Goal: Task Accomplishment & Management: Use online tool/utility

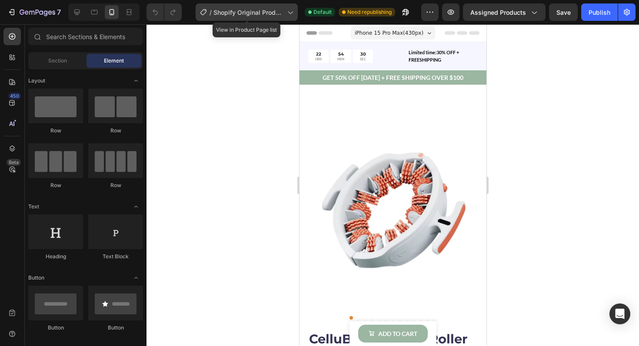
click at [288, 14] on icon at bounding box center [289, 12] width 9 height 9
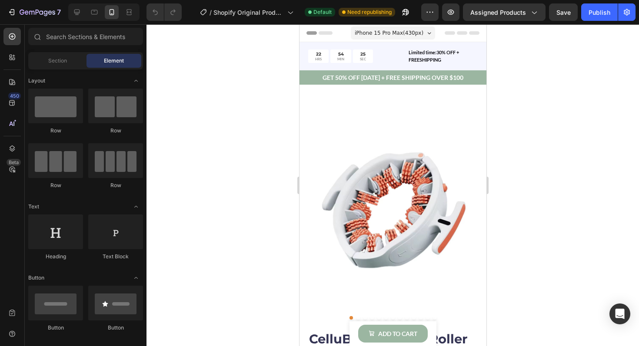
click at [519, 75] on div at bounding box center [392, 185] width 492 height 322
click at [96, 40] on input "text" at bounding box center [85, 36] width 115 height 17
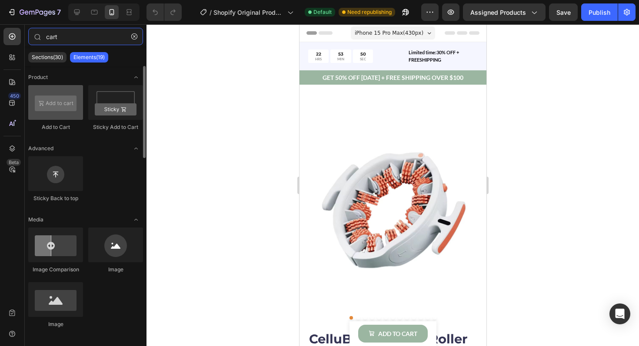
type input "cart"
click at [56, 97] on div at bounding box center [55, 102] width 55 height 35
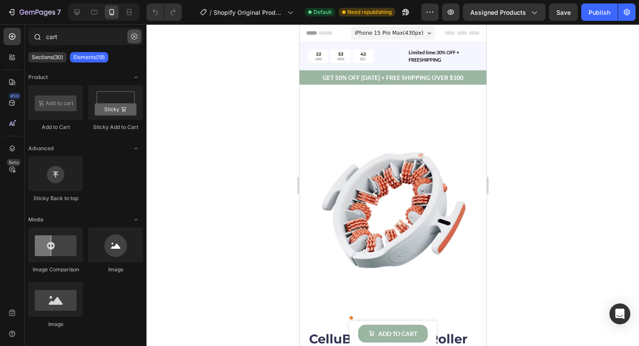
click at [135, 40] on button "button" at bounding box center [134, 37] width 14 height 14
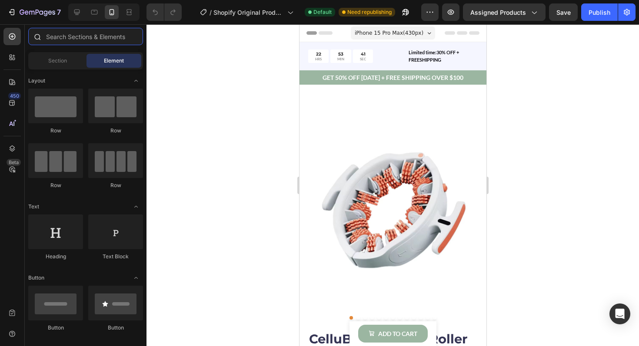
click at [114, 44] on input "text" at bounding box center [85, 36] width 115 height 17
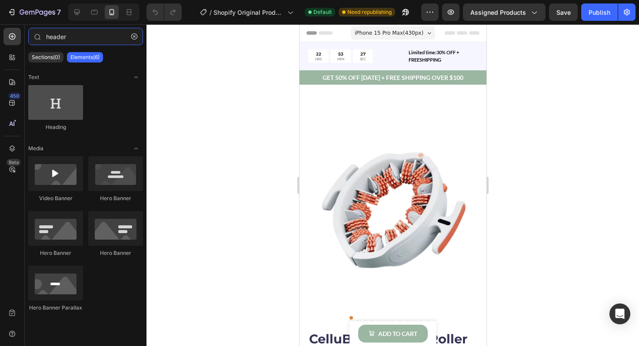
type input "header"
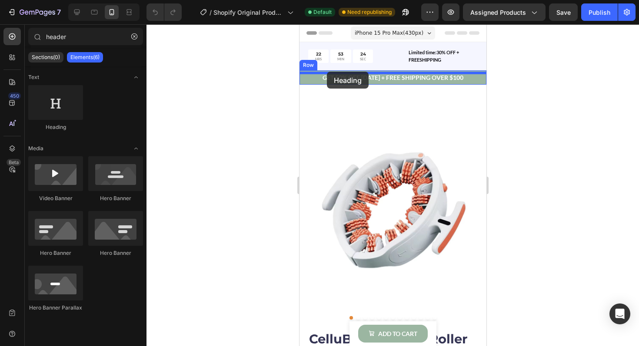
drag, startPoint x: 368, startPoint y: 137, endPoint x: 326, endPoint y: 72, distance: 77.4
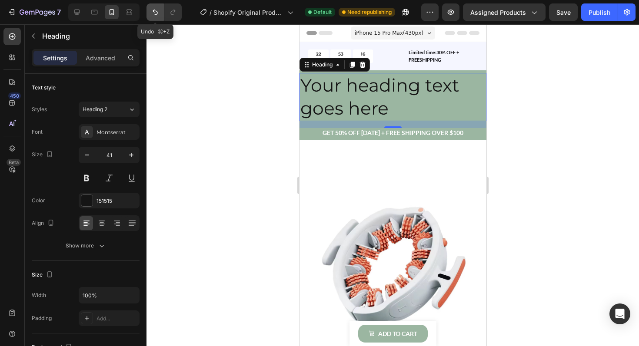
click at [154, 15] on icon "Undo/Redo" at bounding box center [155, 12] width 9 height 9
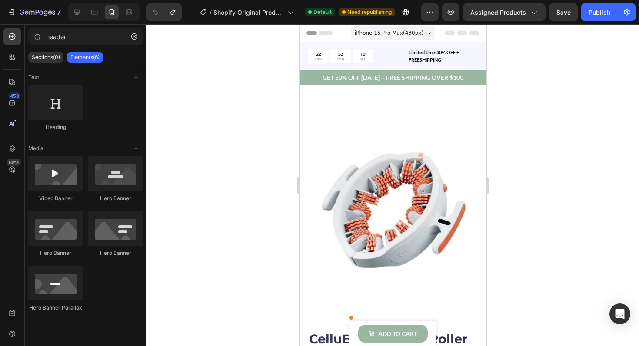
click at [449, 33] on icon at bounding box center [449, 32] width 10 height 3
click at [462, 32] on icon at bounding box center [461, 32] width 10 height 3
click at [80, 13] on icon at bounding box center [77, 13] width 6 height 6
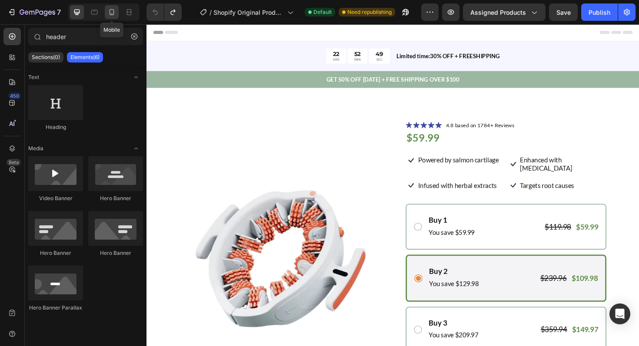
click at [109, 13] on icon at bounding box center [111, 12] width 5 height 6
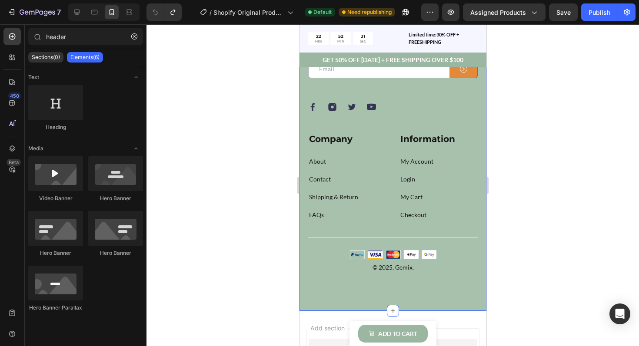
scroll to position [3276, 0]
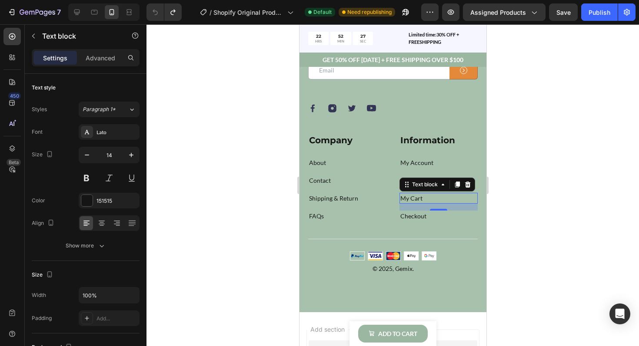
click at [409, 198] on link "My Cart" at bounding box center [411, 198] width 22 height 7
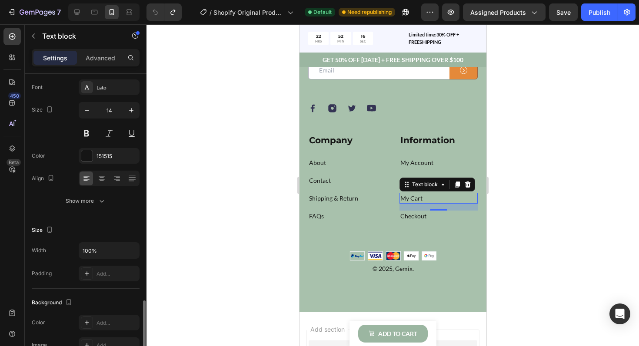
scroll to position [0, 0]
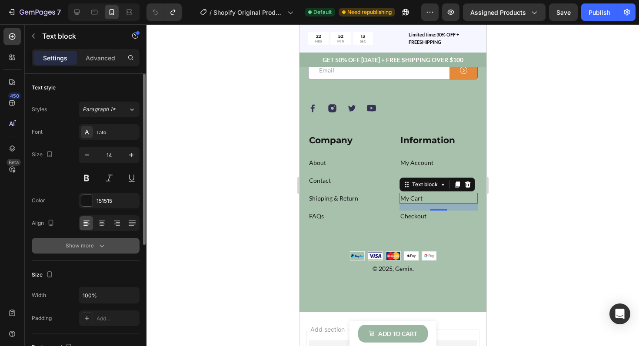
click at [95, 246] on div "Show more" at bounding box center [86, 246] width 40 height 9
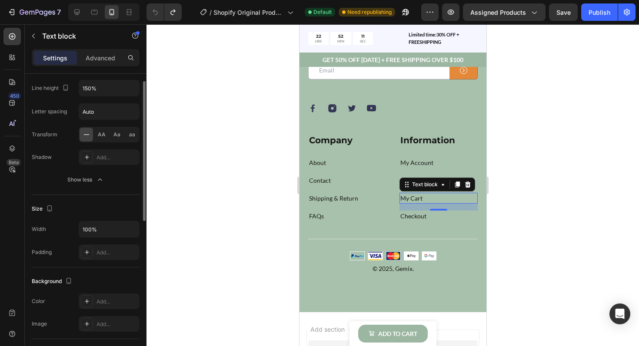
scroll to position [128, 0]
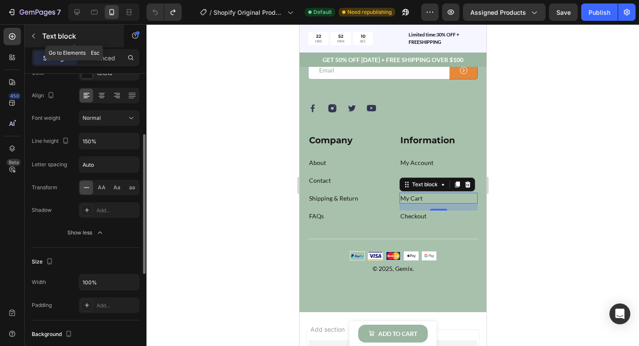
click at [35, 33] on icon "button" at bounding box center [33, 36] width 7 height 7
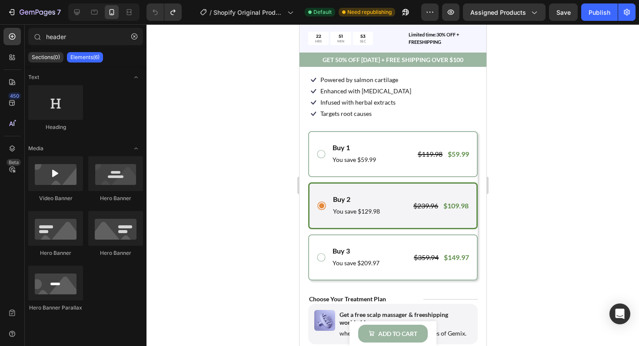
scroll to position [316, 0]
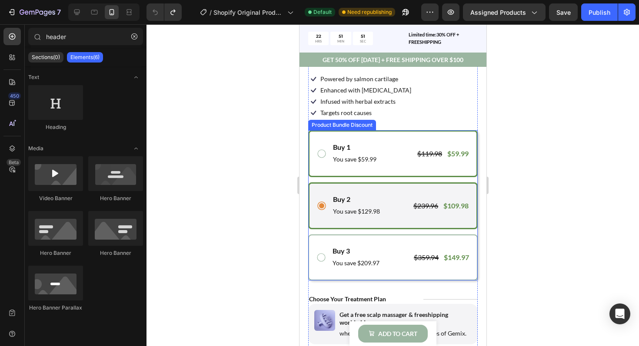
click at [327, 155] on div "Buy 1 Text Block You save $59.99 Text Block $119.98 Product Price Product Price…" at bounding box center [392, 153] width 153 height 23
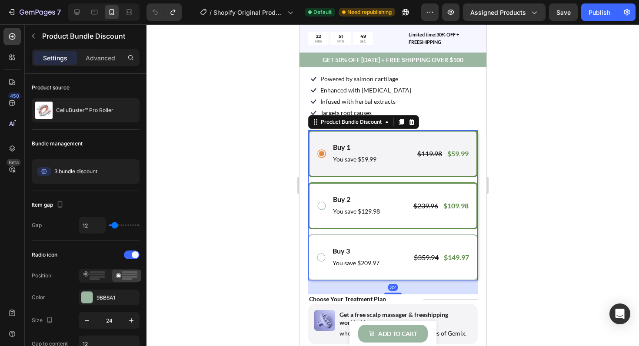
click at [327, 206] on div "Buy 2 Text Block You save $129.98 Text Block $239.96 Product Price Product Pric…" at bounding box center [392, 205] width 153 height 23
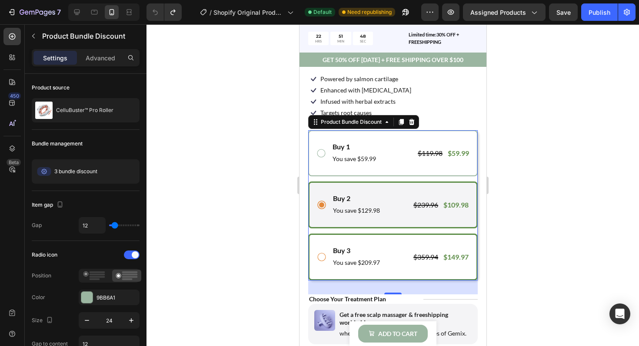
click at [325, 255] on icon at bounding box center [321, 257] width 10 height 10
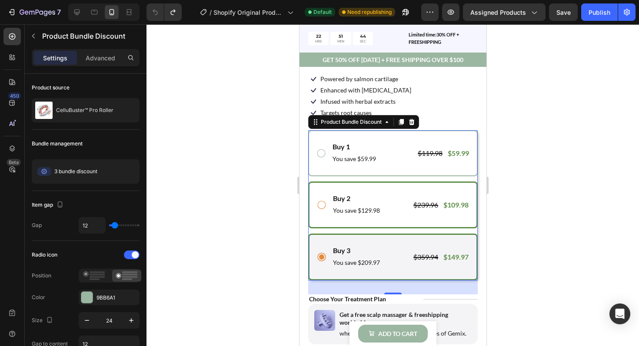
click at [325, 200] on icon at bounding box center [321, 205] width 10 height 10
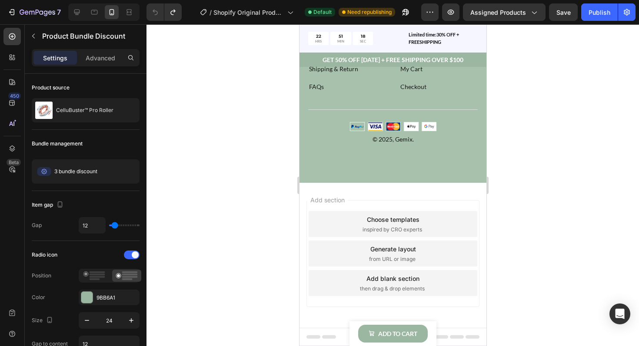
scroll to position [3384, 0]
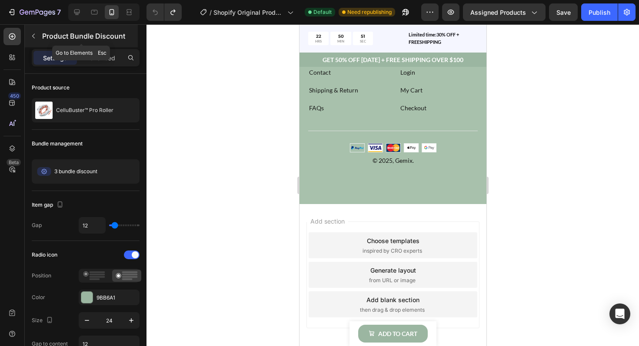
click at [36, 36] on icon "button" at bounding box center [33, 36] width 7 height 7
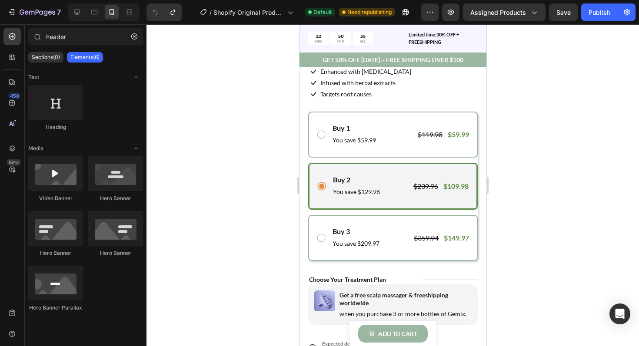
scroll to position [0, 0]
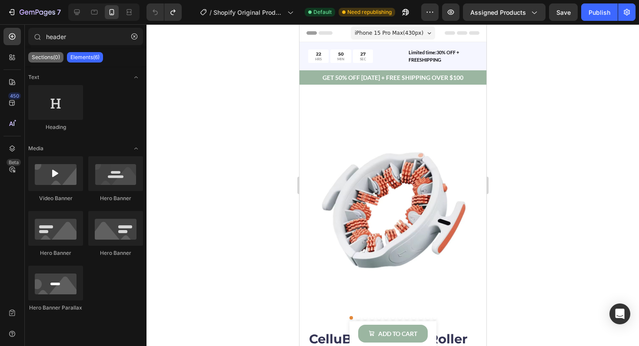
click at [38, 56] on p "Sections(0)" at bounding box center [46, 57] width 28 height 7
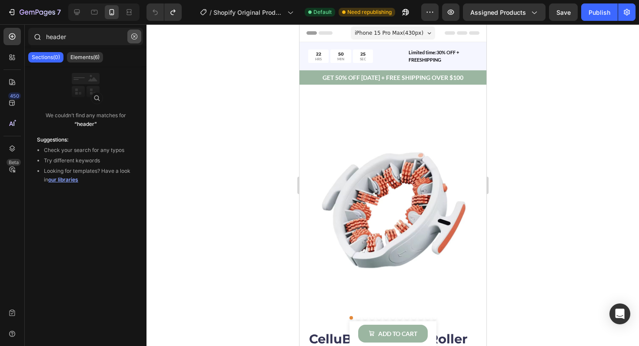
click at [136, 37] on icon "button" at bounding box center [134, 36] width 6 height 6
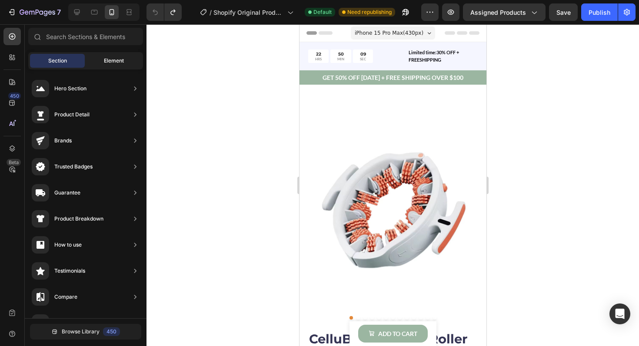
click at [109, 59] on span "Element" at bounding box center [114, 61] width 20 height 8
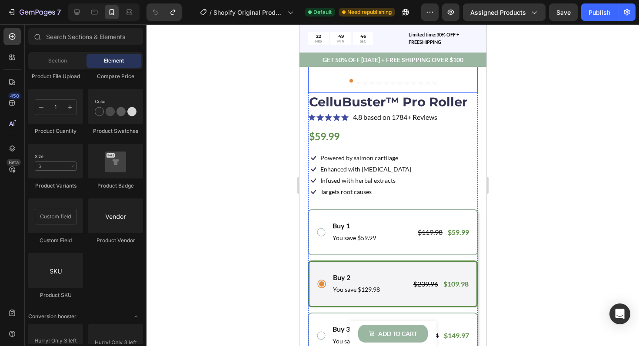
scroll to position [265, 0]
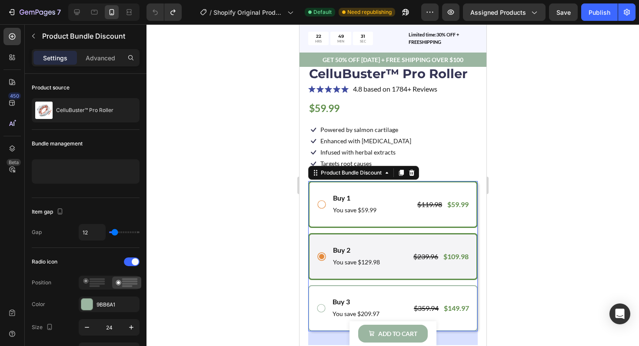
click at [322, 203] on icon at bounding box center [321, 204] width 10 height 10
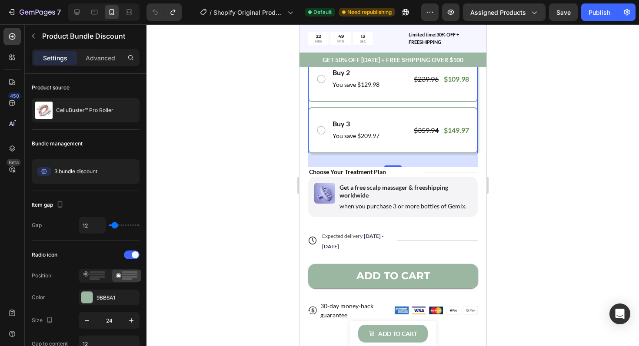
scroll to position [444, 0]
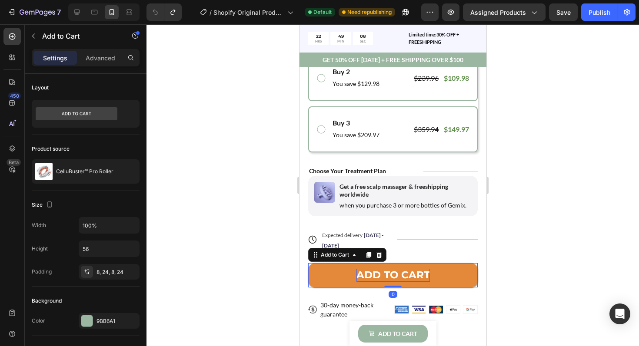
click at [369, 275] on div "ADD TO CART" at bounding box center [392, 275] width 73 height 13
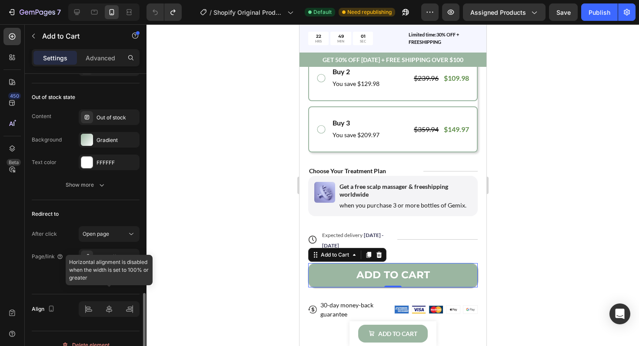
scroll to position [679, 0]
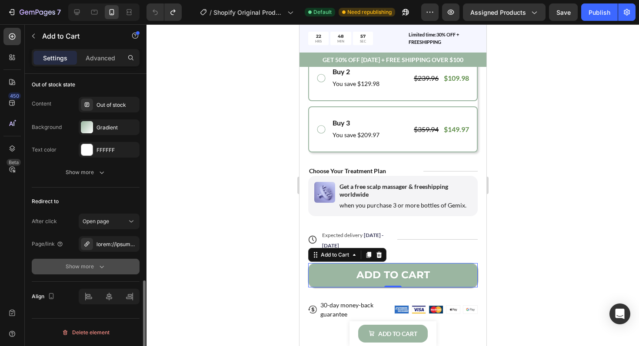
click at [105, 269] on icon "button" at bounding box center [101, 266] width 9 height 9
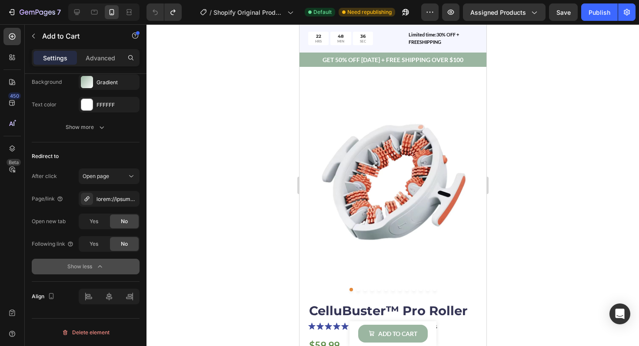
scroll to position [0, 0]
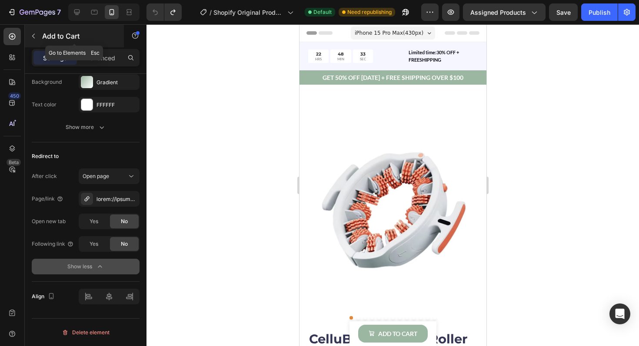
click at [38, 39] on button "button" at bounding box center [34, 36] width 14 height 14
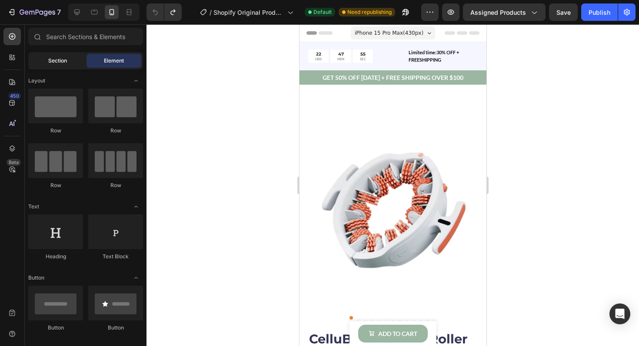
click at [64, 66] on div "Section" at bounding box center [57, 61] width 55 height 14
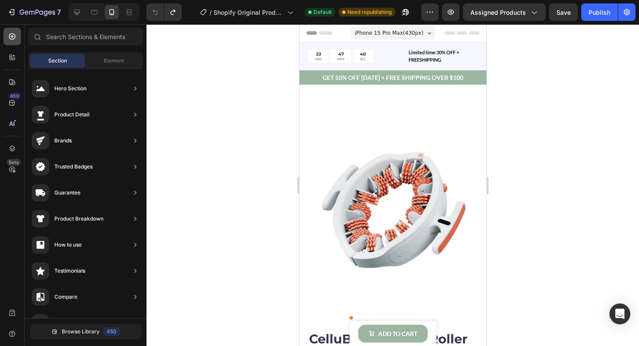
click at [12, 35] on icon at bounding box center [12, 36] width 7 height 7
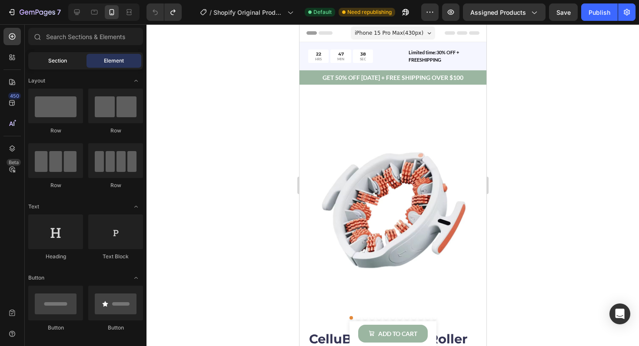
click at [58, 57] on span "Section" at bounding box center [57, 61] width 19 height 8
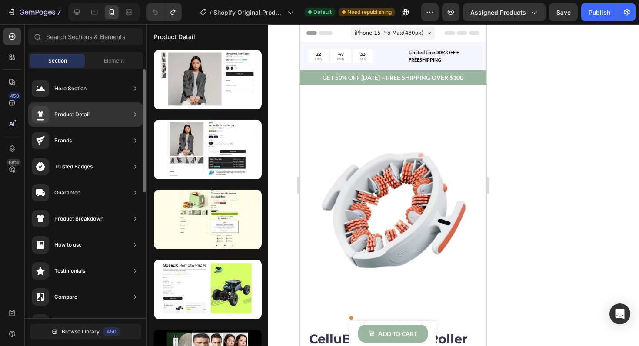
click at [70, 116] on div "Product Detail" at bounding box center [71, 114] width 35 height 9
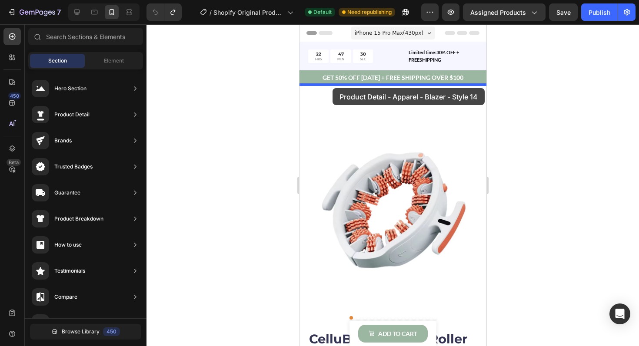
drag, startPoint x: 493, startPoint y: 103, endPoint x: 332, endPoint y: 89, distance: 161.8
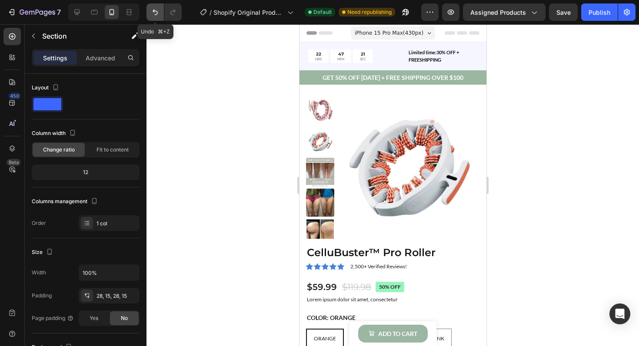
click at [155, 16] on icon "Undo/Redo" at bounding box center [155, 12] width 9 height 9
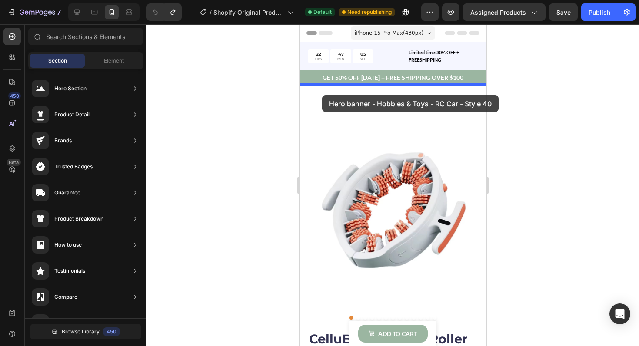
drag, startPoint x: 473, startPoint y: 103, endPoint x: 322, endPoint y: 95, distance: 151.9
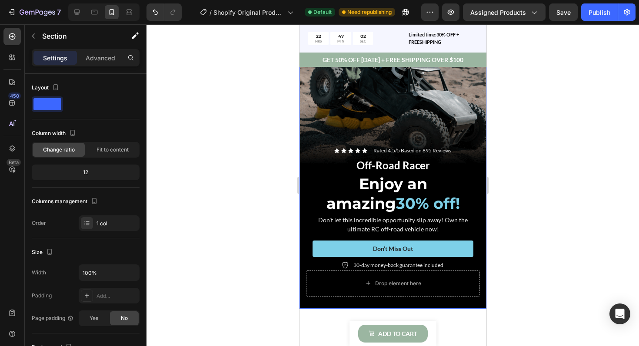
scroll to position [108, 0]
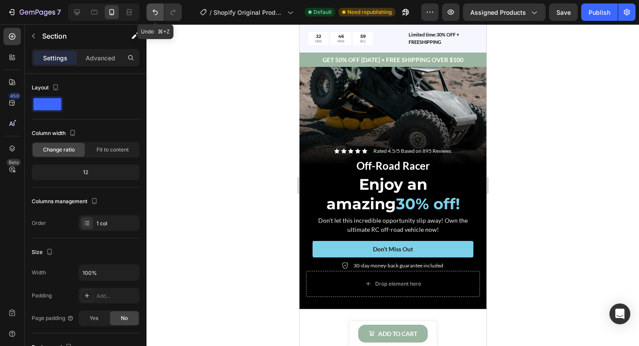
click at [153, 9] on icon "Undo/Redo" at bounding box center [155, 12] width 9 height 9
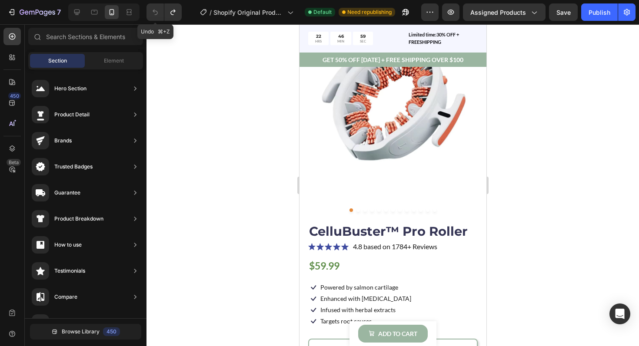
scroll to position [0, 0]
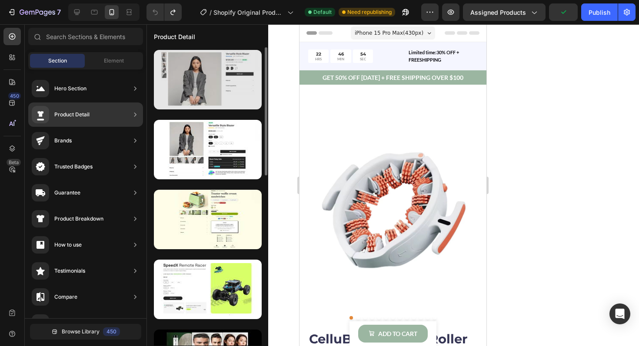
click at [216, 83] on div at bounding box center [208, 80] width 108 height 60
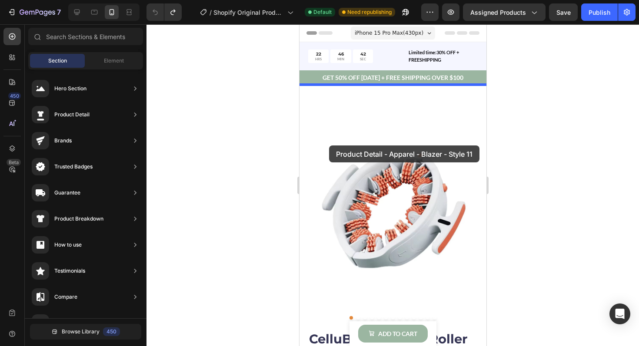
drag, startPoint x: 471, startPoint y: 166, endPoint x: 328, endPoint y: 146, distance: 143.5
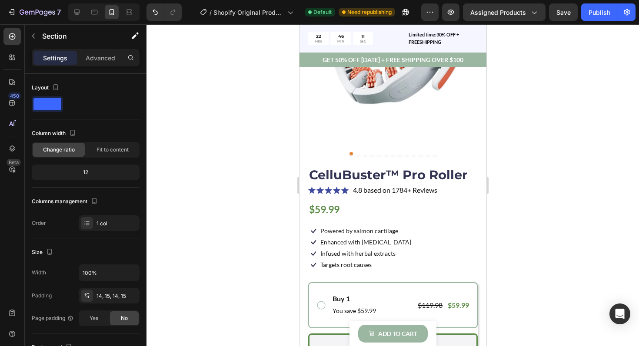
scroll to position [588, 0]
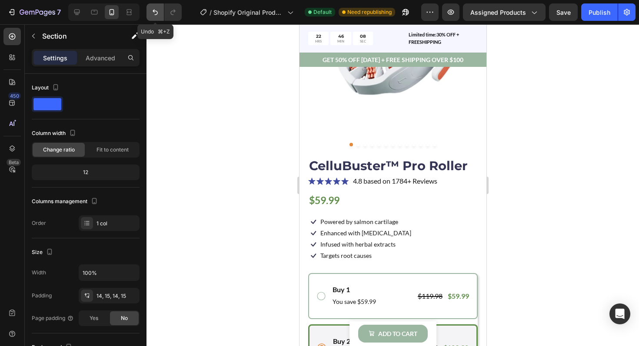
click at [150, 10] on button "Undo/Redo" at bounding box center [154, 11] width 17 height 17
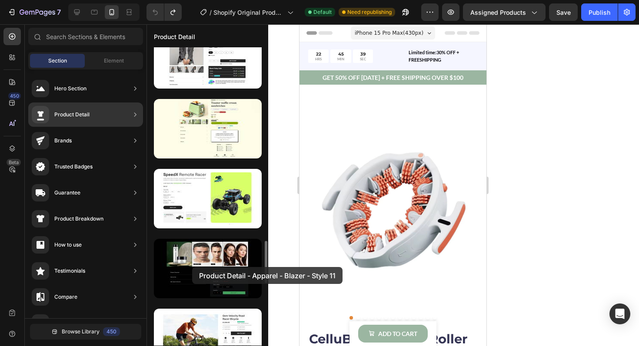
scroll to position [0, 0]
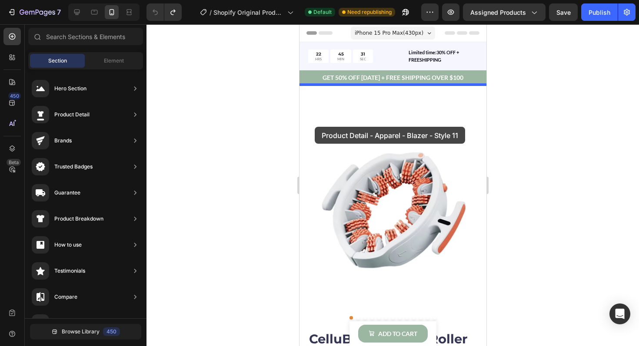
drag, startPoint x: 508, startPoint y: 179, endPoint x: 321, endPoint y: 126, distance: 194.3
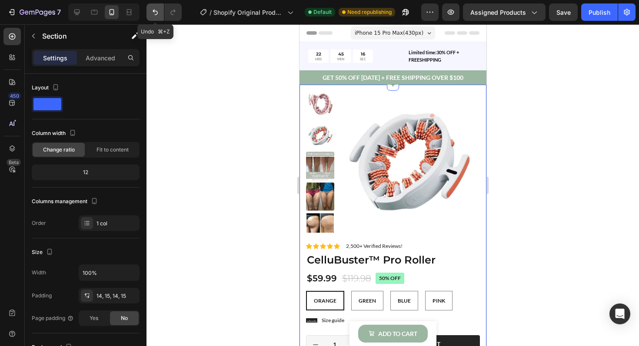
click at [152, 16] on icon "Undo/Redo" at bounding box center [155, 12] width 9 height 9
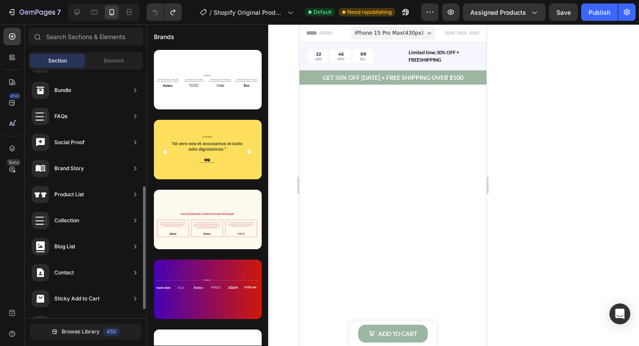
scroll to position [255, 0]
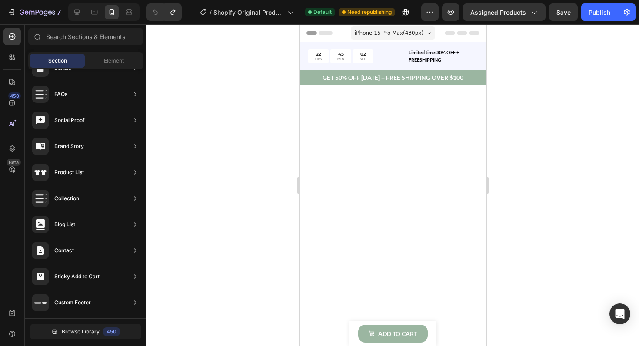
drag, startPoint x: 399, startPoint y: 197, endPoint x: 343, endPoint y: 203, distance: 56.4
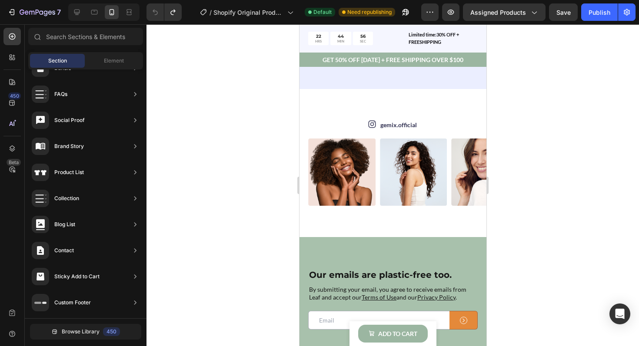
scroll to position [3091, 0]
